Goal: Go to known website: Access a specific website the user already knows

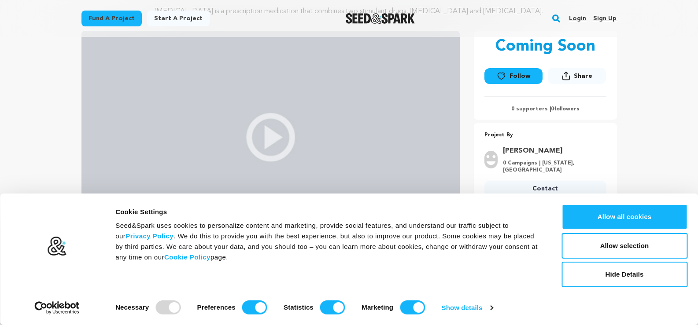
scroll to position [132, 0]
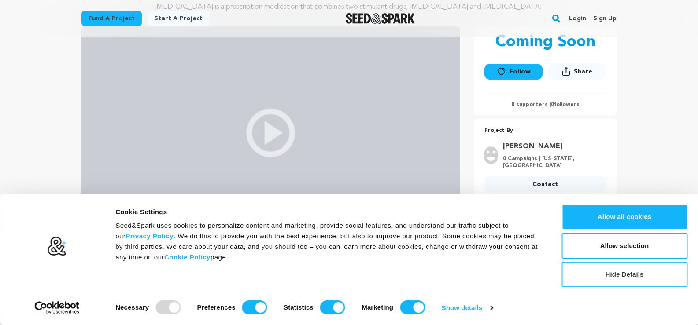
click at [624, 278] on button "Hide Details" at bounding box center [624, 275] width 126 height 26
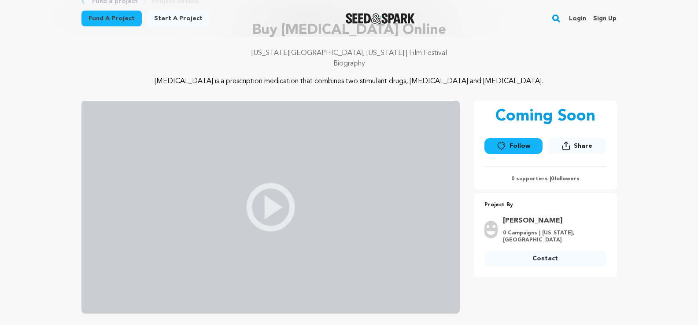
scroll to position [0, 0]
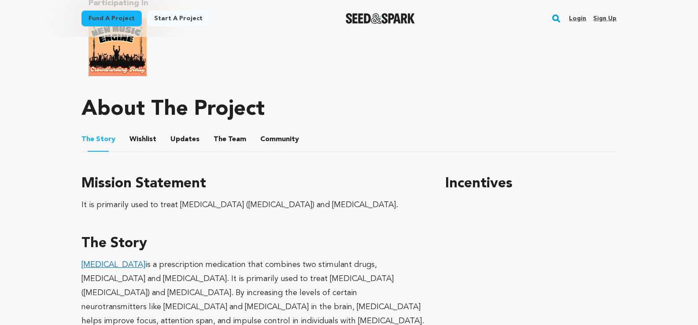
scroll to position [528, 0]
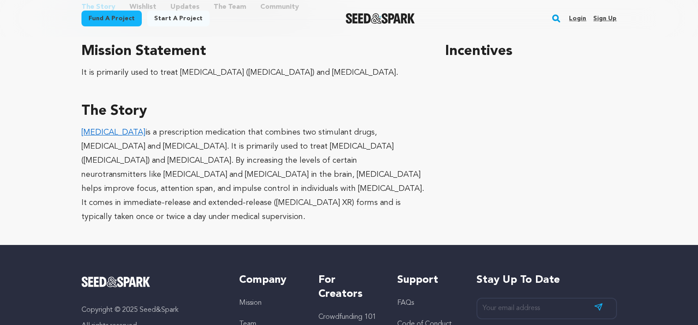
click at [106, 136] on link "Adderall" at bounding box center [113, 133] width 64 height 8
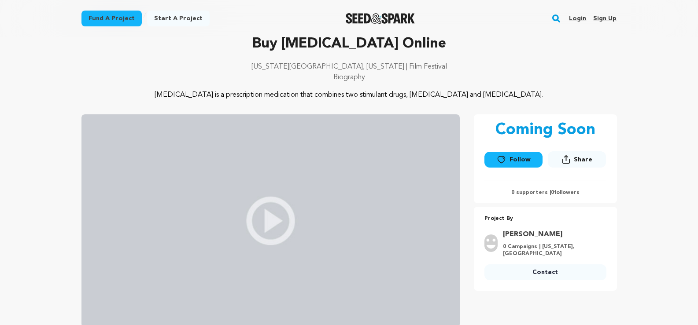
scroll to position [0, 0]
